Goal: Transaction & Acquisition: Purchase product/service

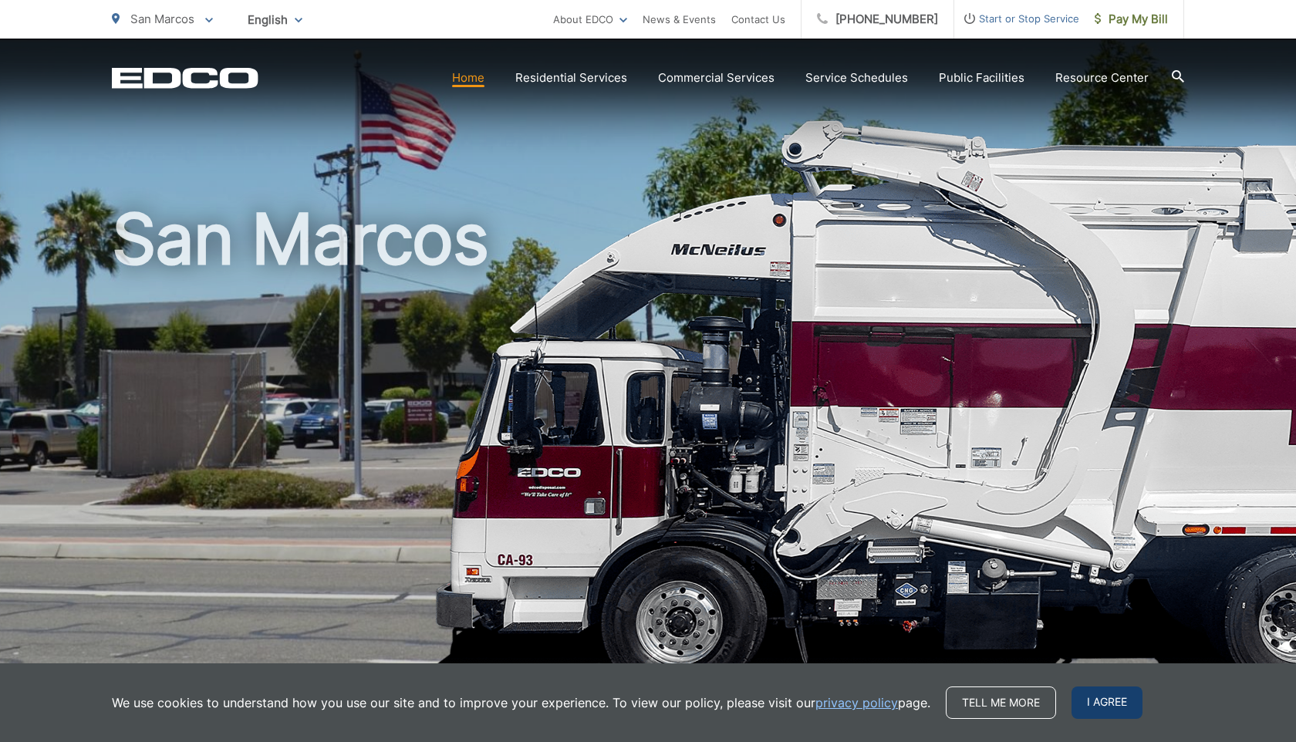
click at [1115, 691] on span "I agree" at bounding box center [1106, 703] width 71 height 32
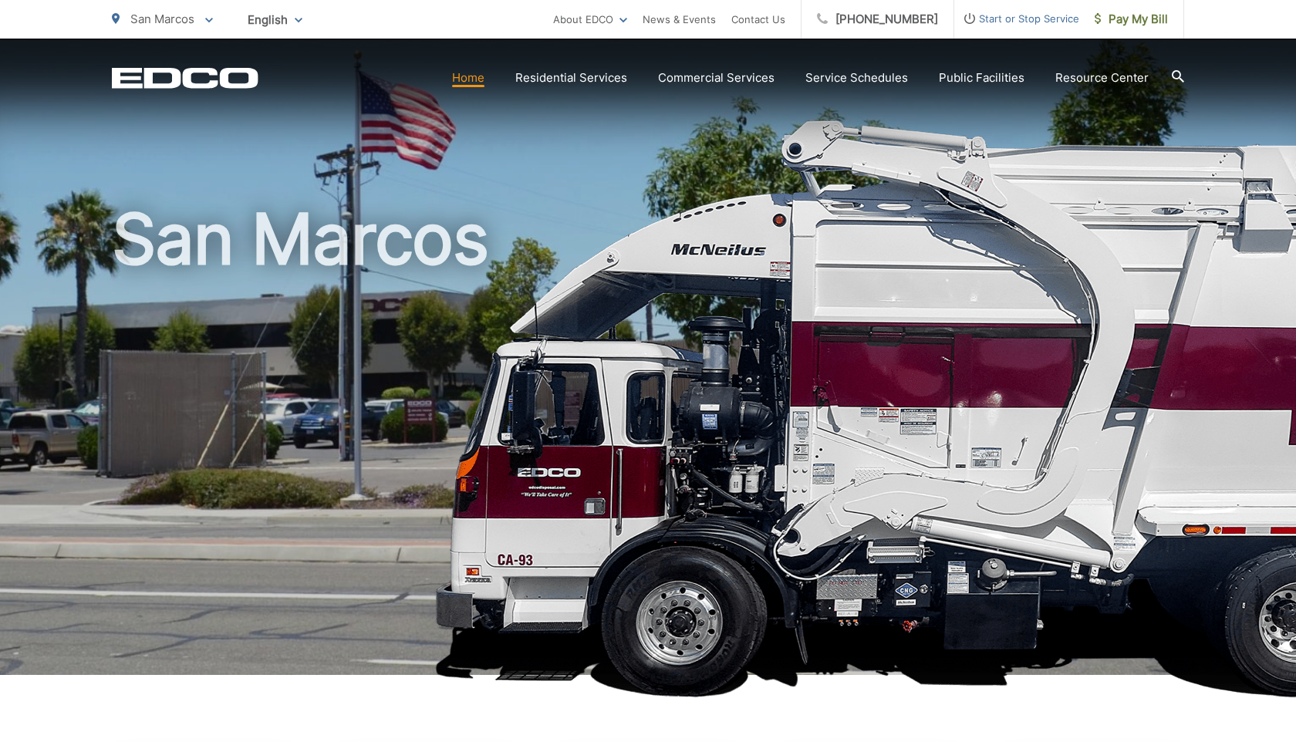
click at [477, 75] on link "Home" at bounding box center [468, 78] width 32 height 19
click at [194, 25] on span "San Marcos" at bounding box center [162, 19] width 64 height 15
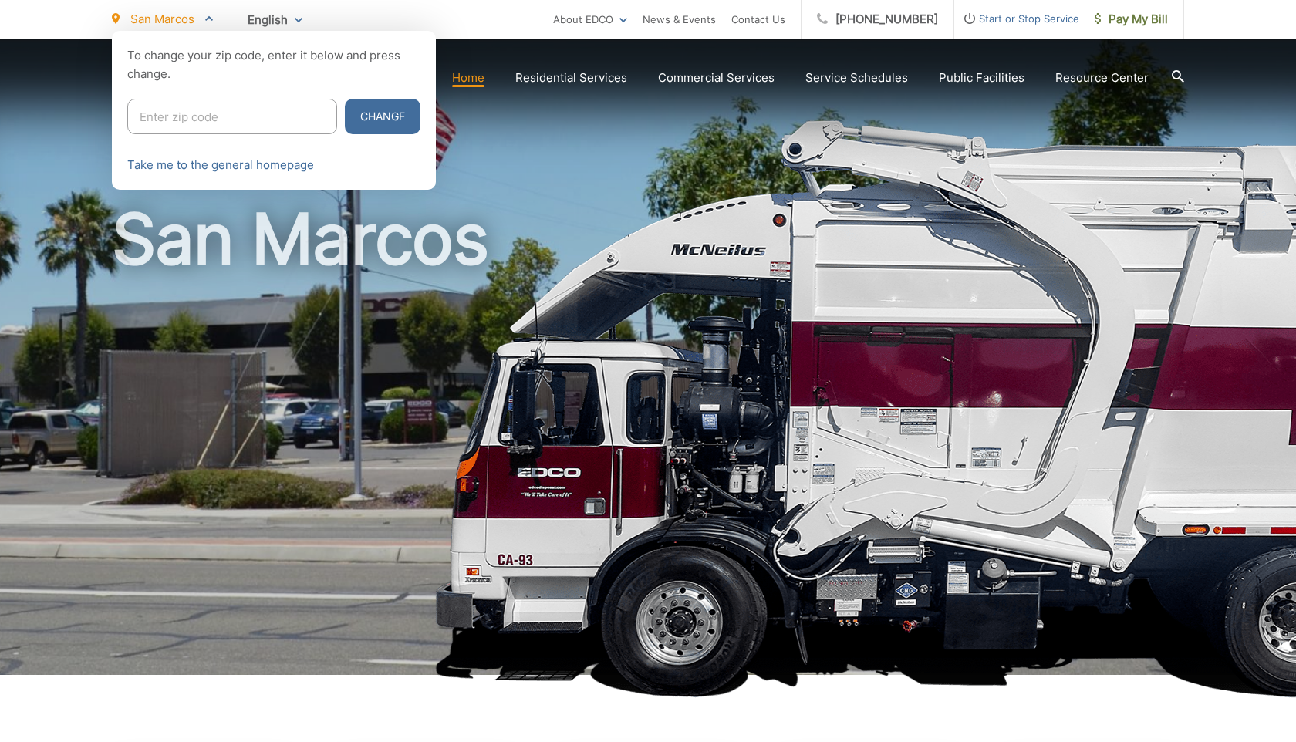
click at [507, 315] on div at bounding box center [648, 402] width 1296 height 742
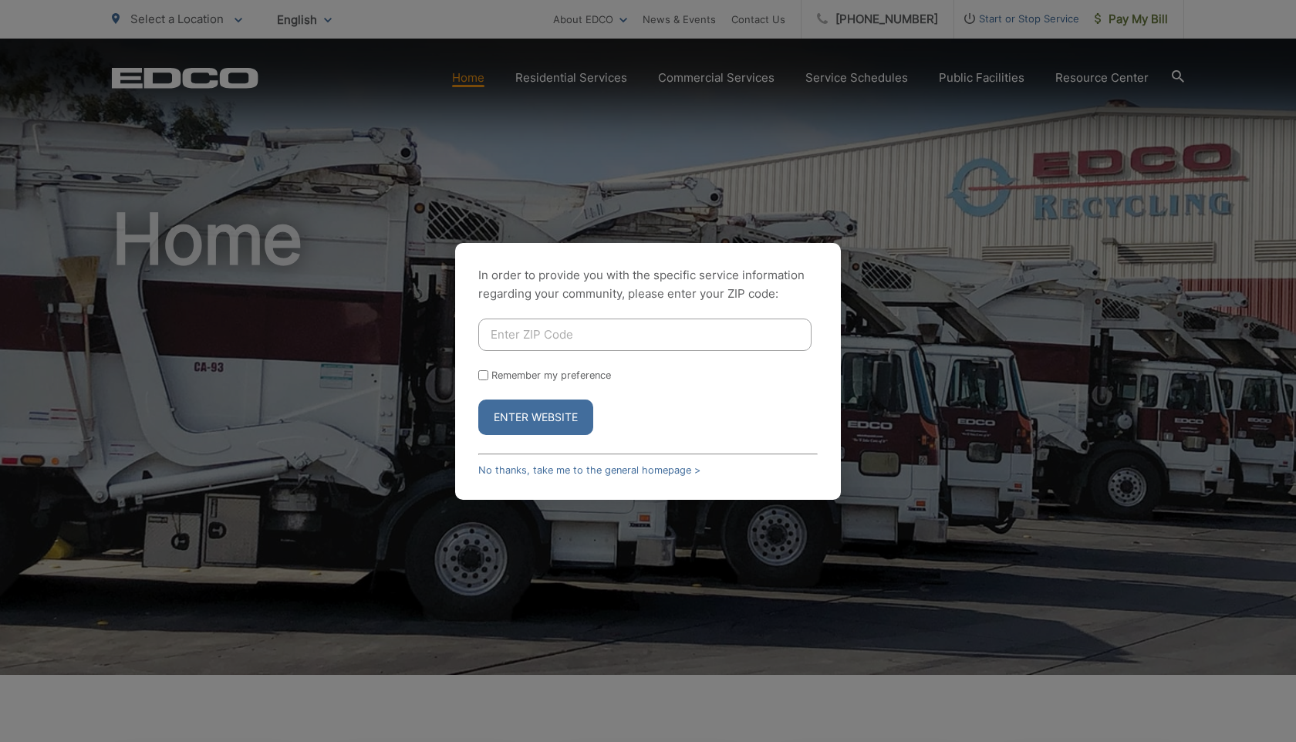
click at [553, 348] on input "Enter ZIP Code" at bounding box center [644, 335] width 333 height 32
type input "92078"
click at [524, 374] on label "Remember my preference" at bounding box center [551, 376] width 120 height 12
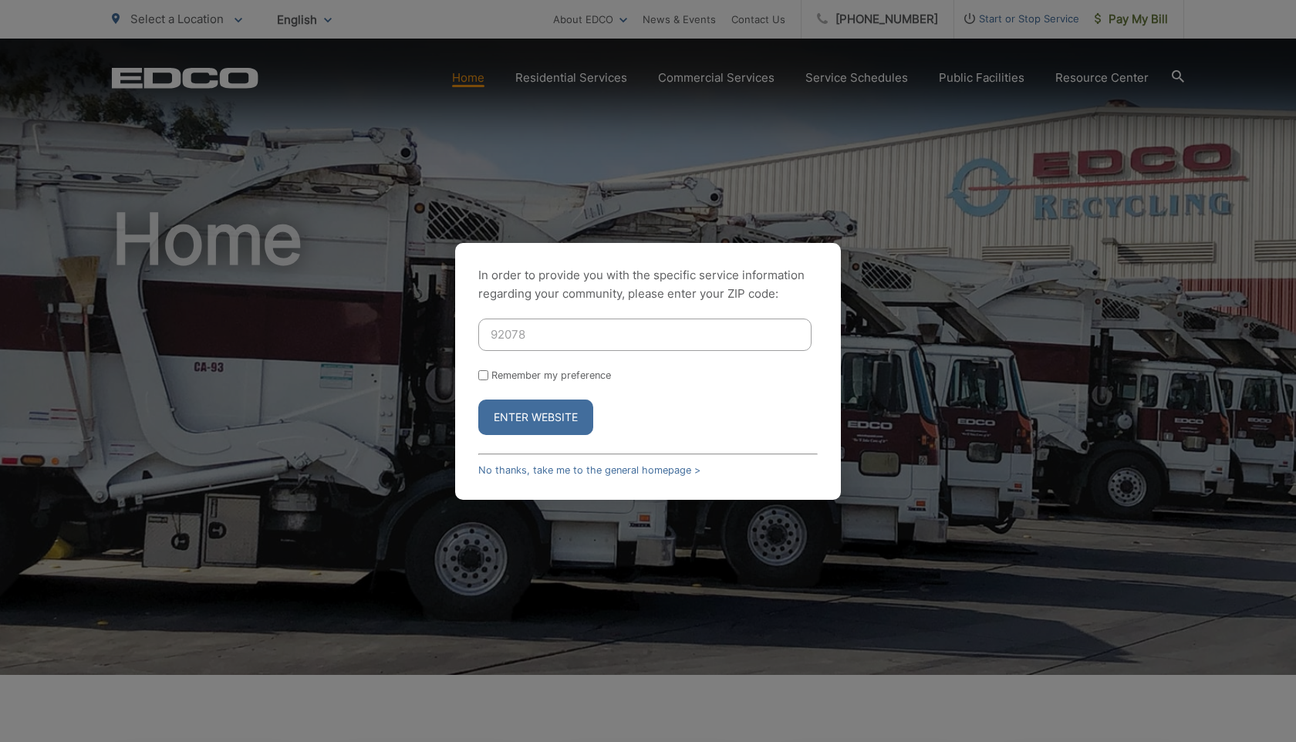
click at [488, 374] on input "Remember my preference" at bounding box center [483, 375] width 10 height 10
checkbox input "true"
click at [524, 401] on button "Enter Website" at bounding box center [535, 417] width 115 height 35
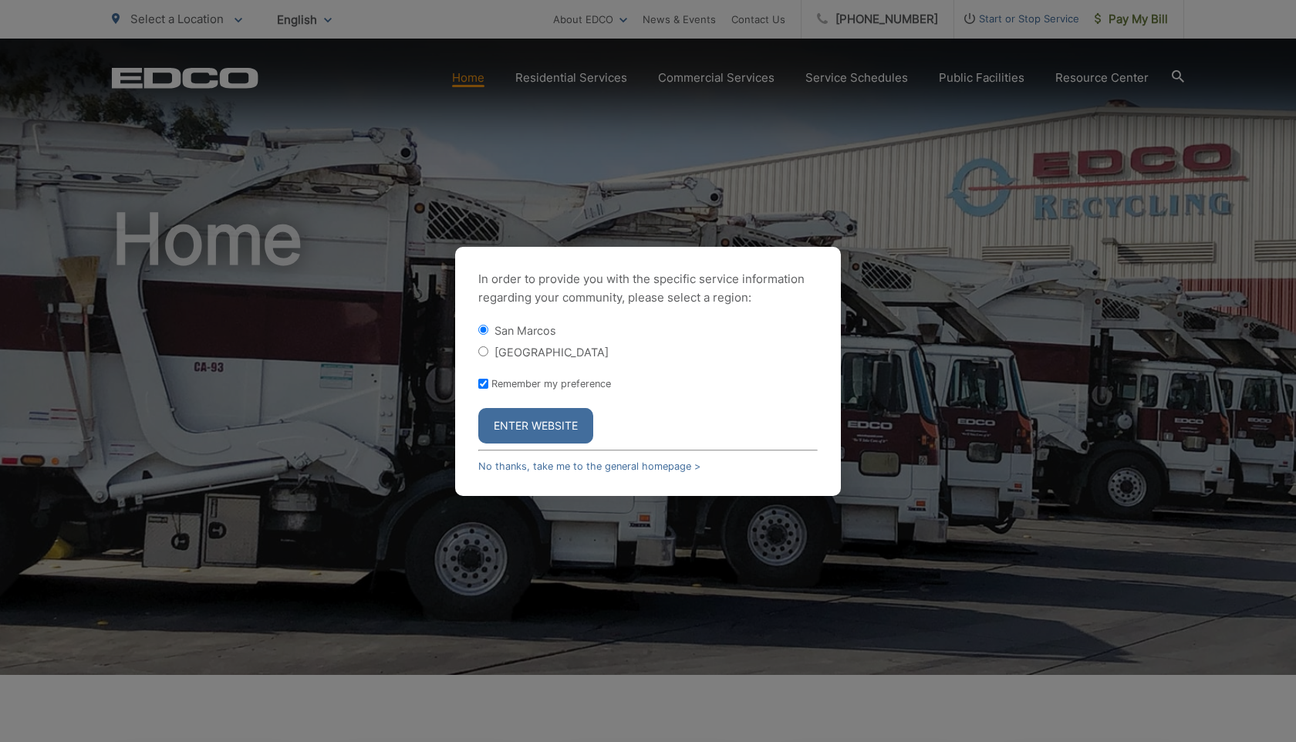
click at [581, 425] on button "Enter Website" at bounding box center [535, 425] width 115 height 35
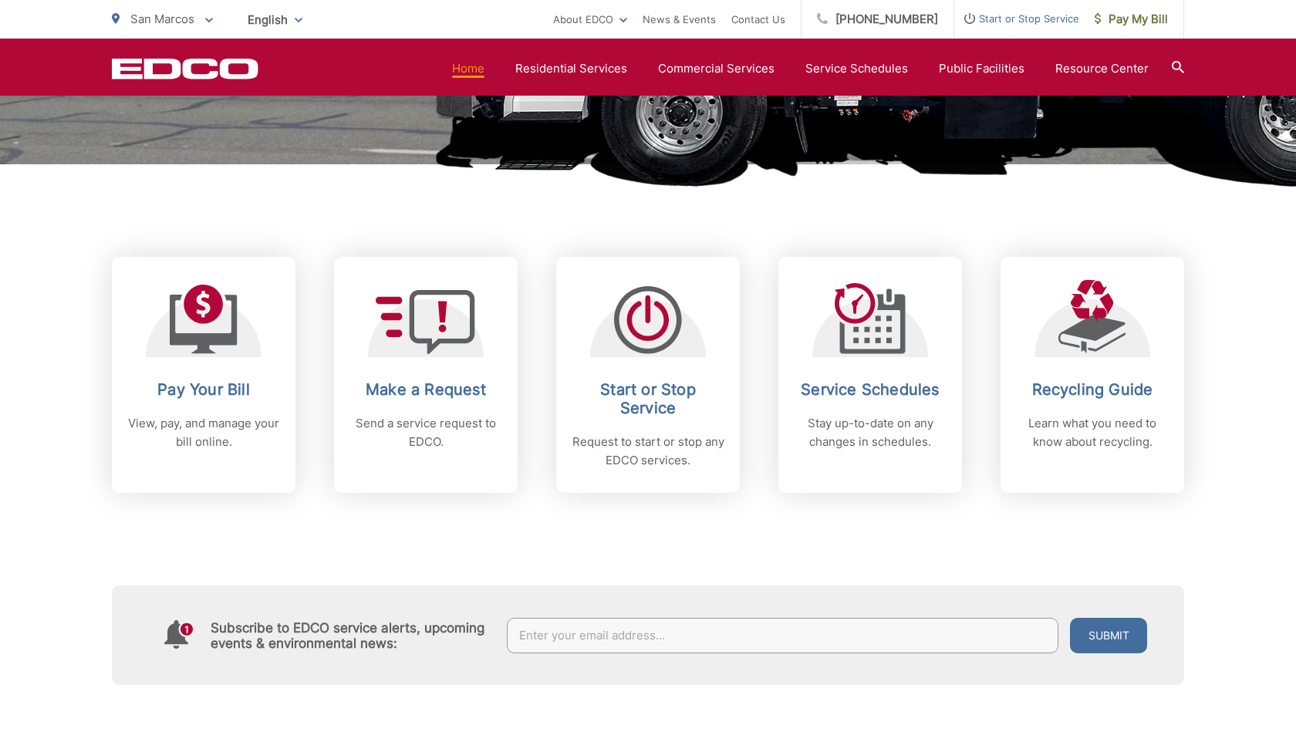
scroll to position [566, 0]
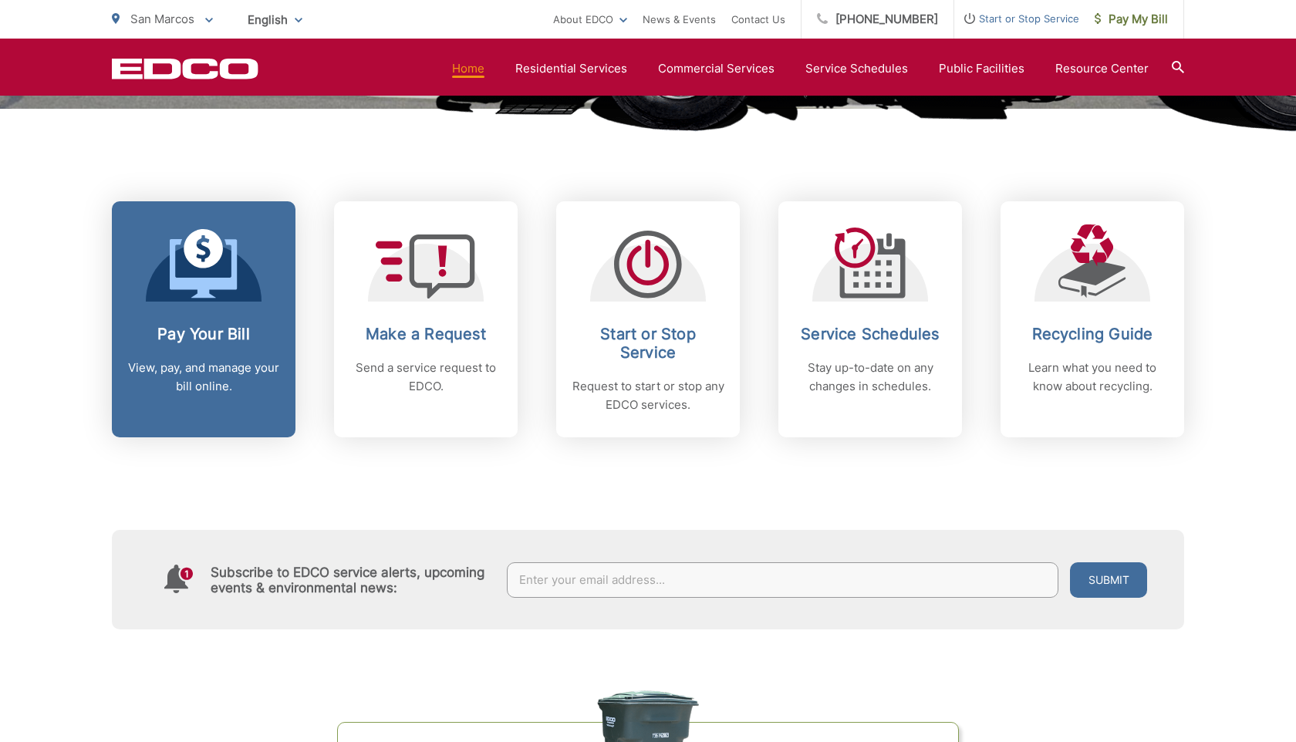
click at [185, 316] on link "Pay Your Bill View, pay, and manage your bill online." at bounding box center [204, 319] width 184 height 236
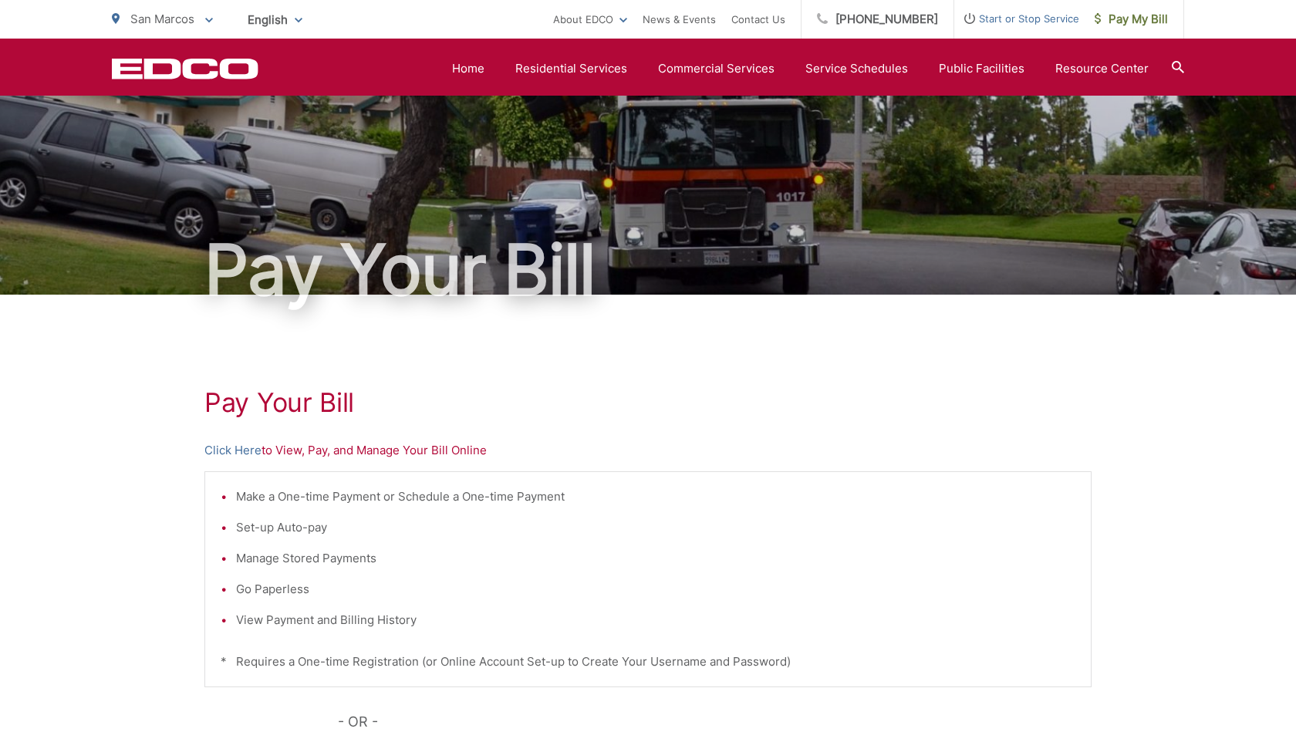
scroll to position [7, 0]
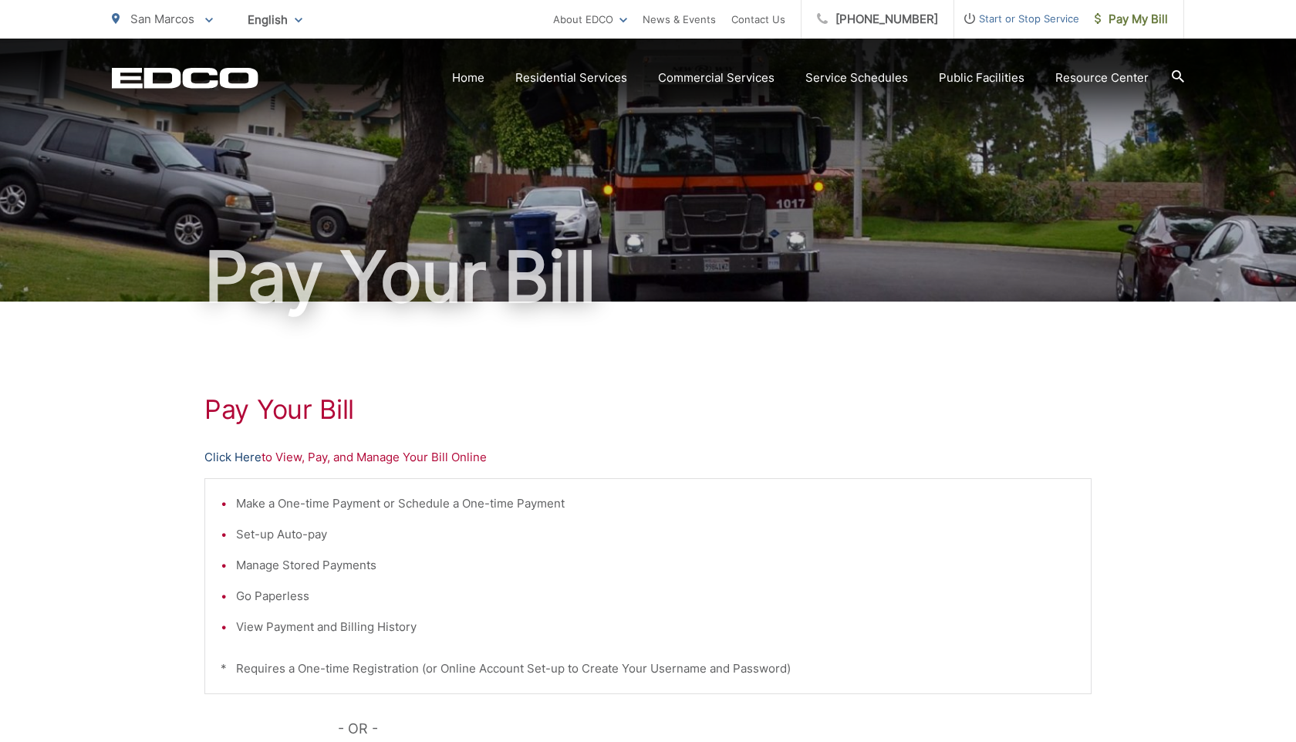
click at [245, 453] on link "Click Here" at bounding box center [232, 457] width 57 height 19
